Goal: Task Accomplishment & Management: Complete application form

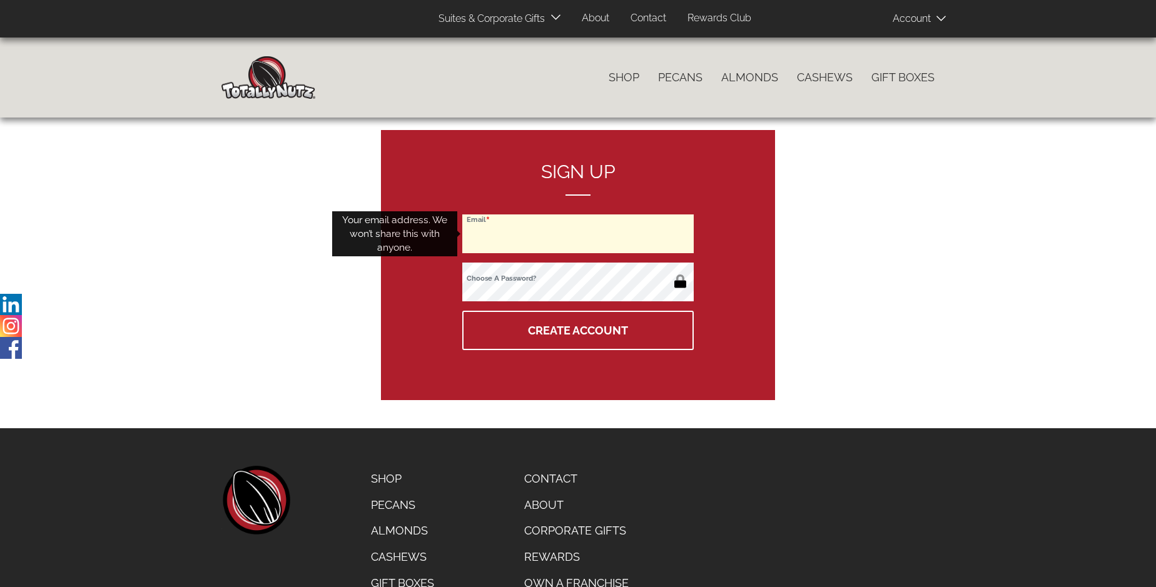
click at [578, 234] on input "Email" at bounding box center [577, 234] width 231 height 39
type input "deepsinghuppal@gmail.com"
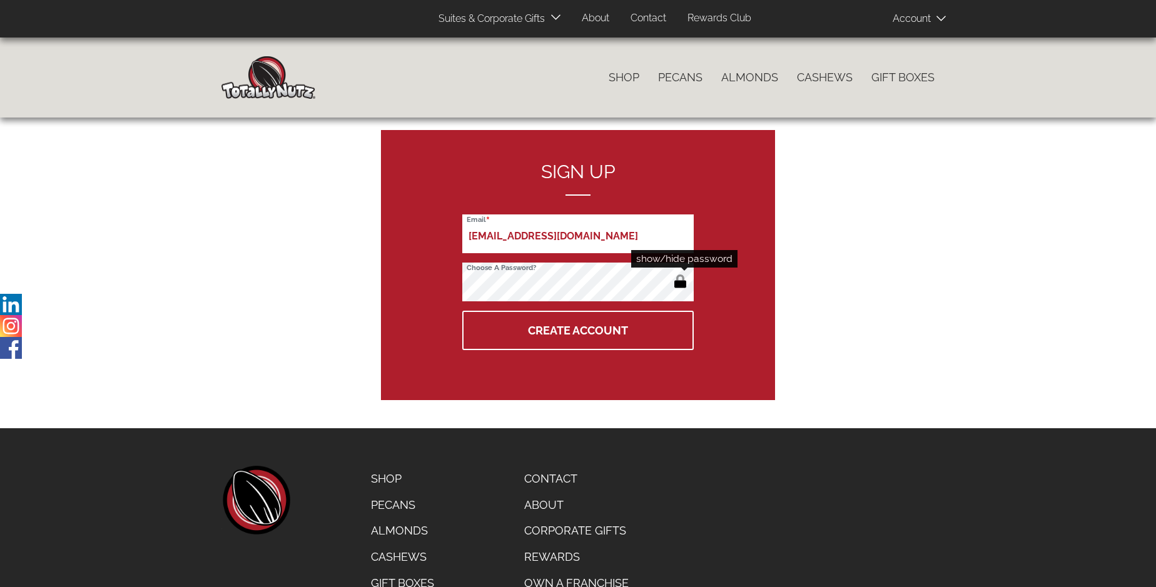
click at [680, 283] on button "button" at bounding box center [680, 283] width 21 height 20
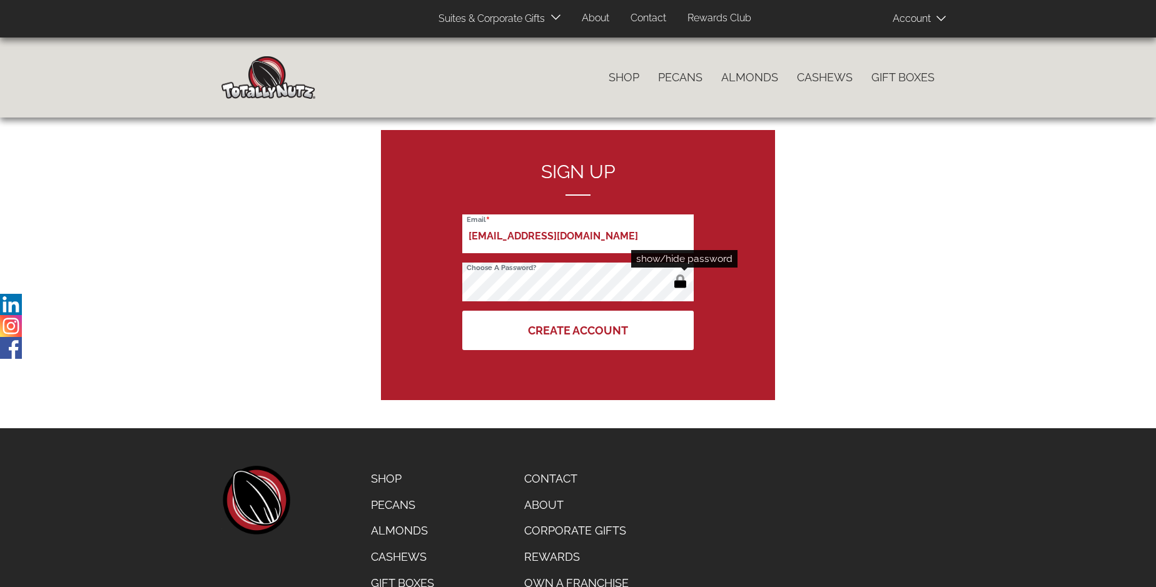
click at [578, 330] on button "Create Account" at bounding box center [577, 330] width 231 height 39
